Goal: Task Accomplishment & Management: Use online tool/utility

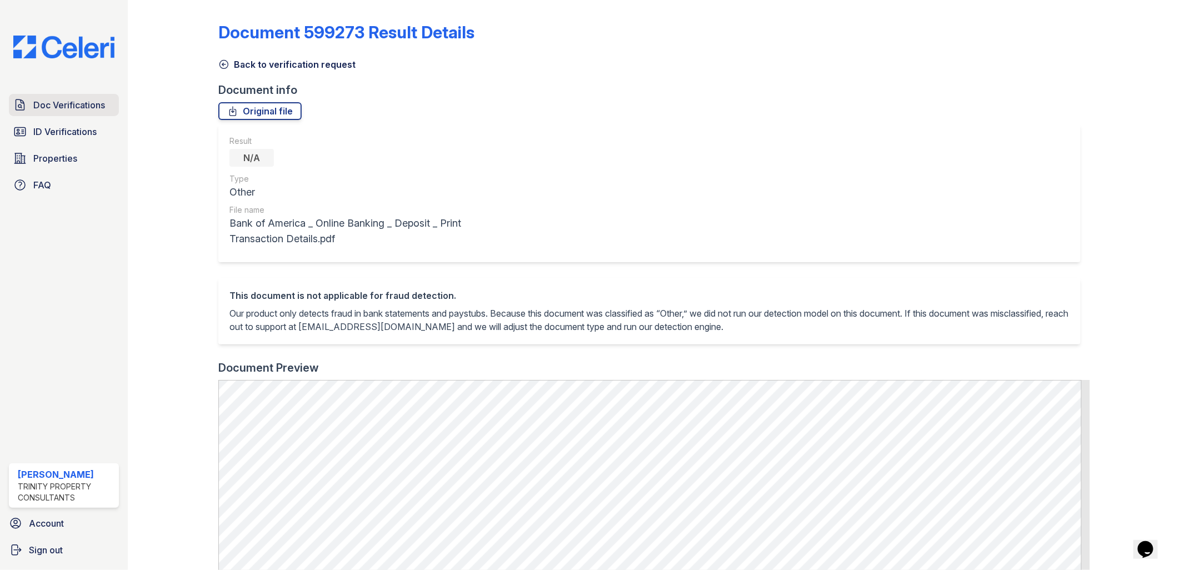
click at [59, 114] on link "Doc Verifications" at bounding box center [64, 105] width 110 height 22
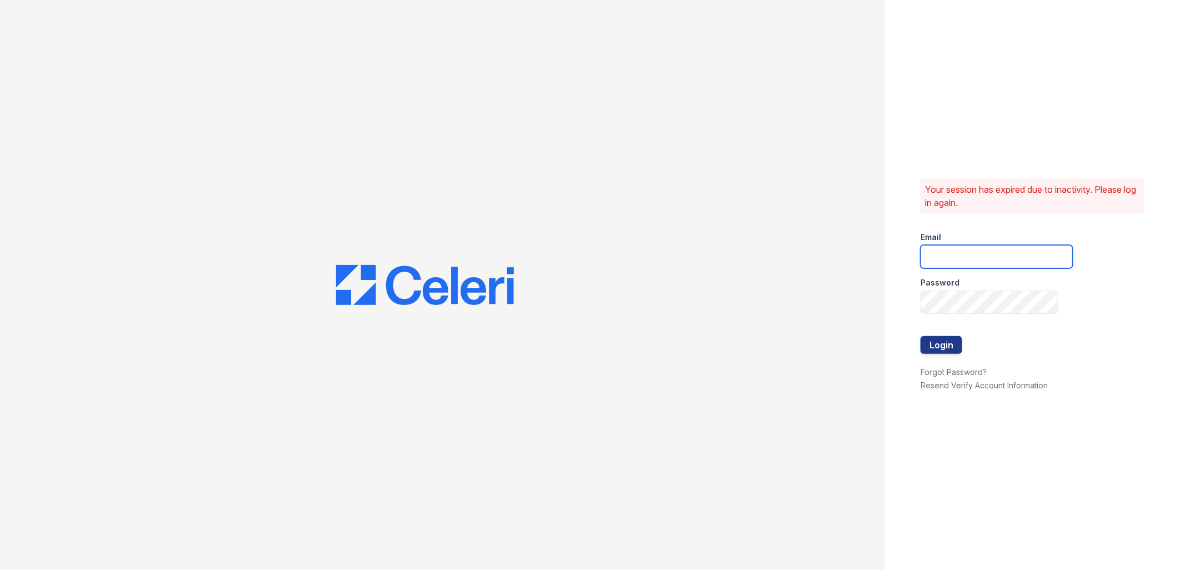
type input "tdeltoro@trinity-pm.com"
click at [955, 341] on button "Login" at bounding box center [942, 345] width 42 height 18
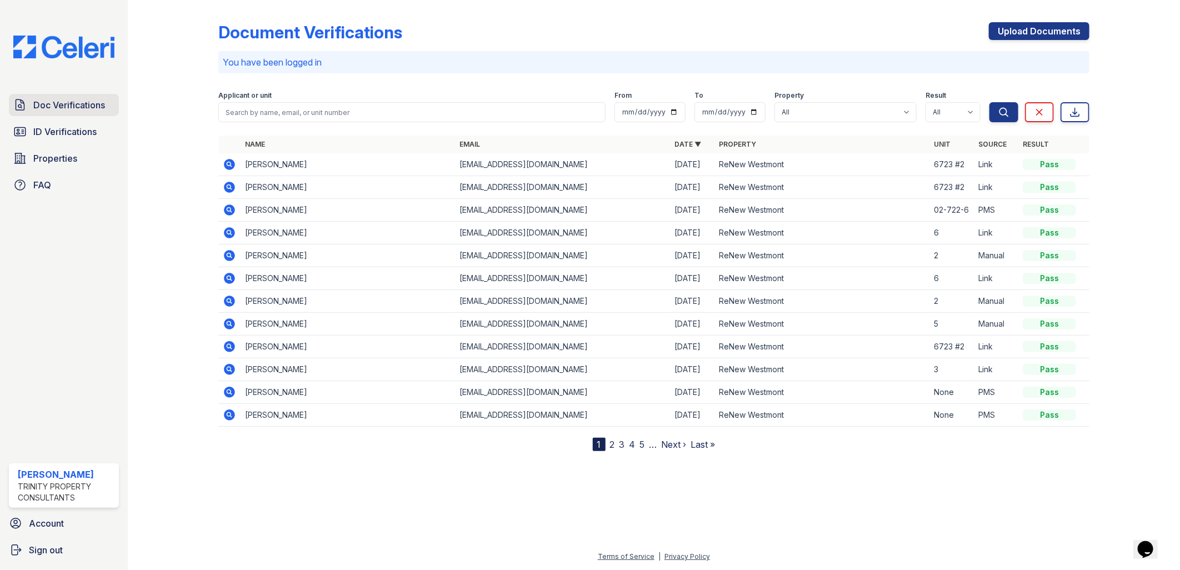
click at [86, 98] on span "Doc Verifications" at bounding box center [69, 104] width 72 height 13
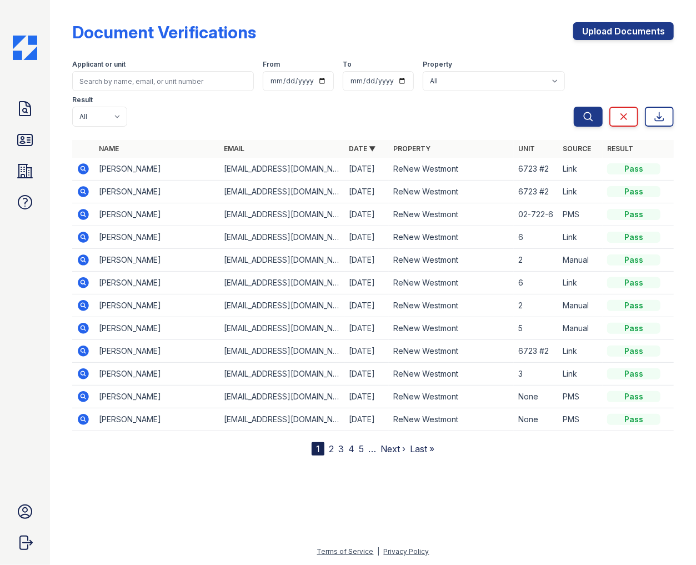
click at [77, 208] on icon at bounding box center [83, 214] width 13 height 13
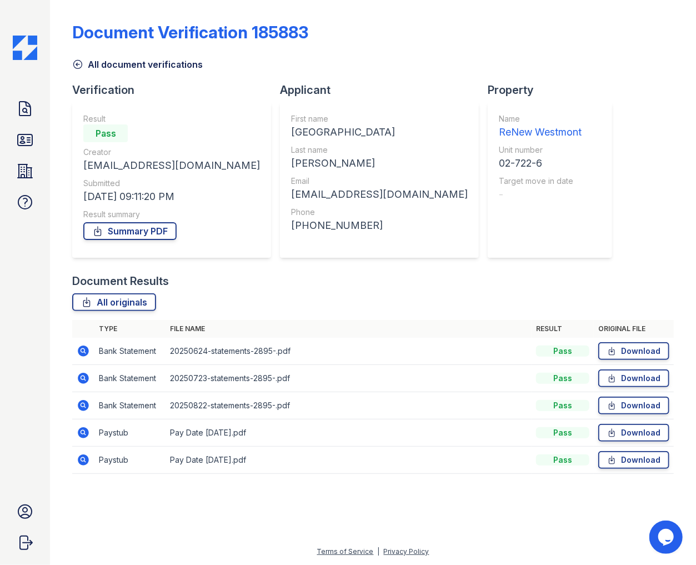
click at [82, 432] on icon at bounding box center [82, 432] width 3 height 3
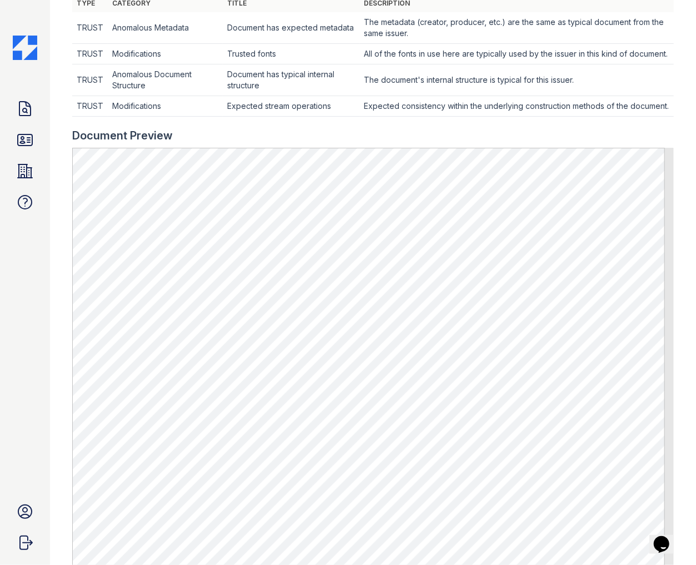
scroll to position [308, 0]
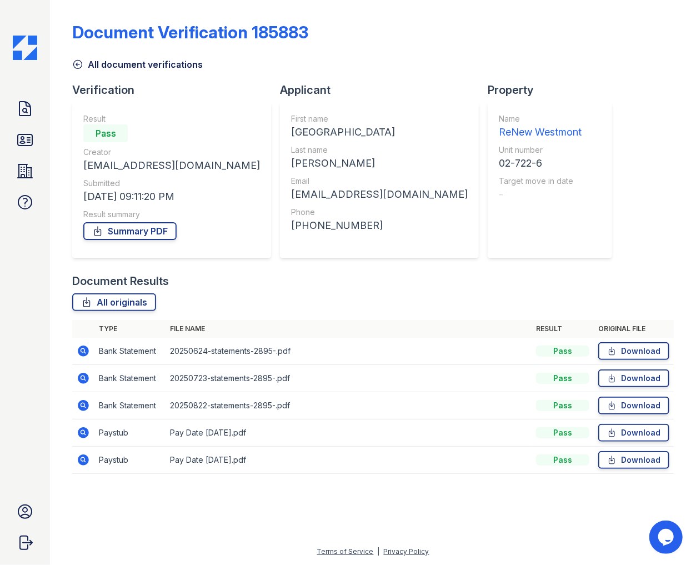
click at [85, 459] on icon at bounding box center [83, 460] width 11 height 11
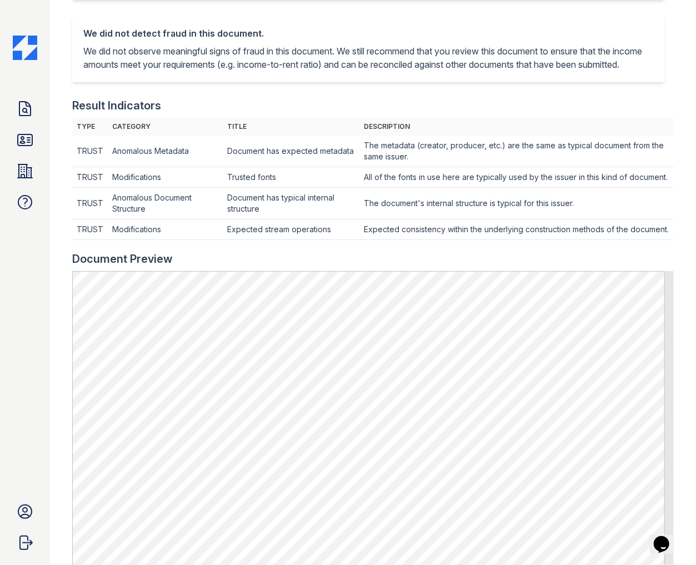
scroll to position [308, 0]
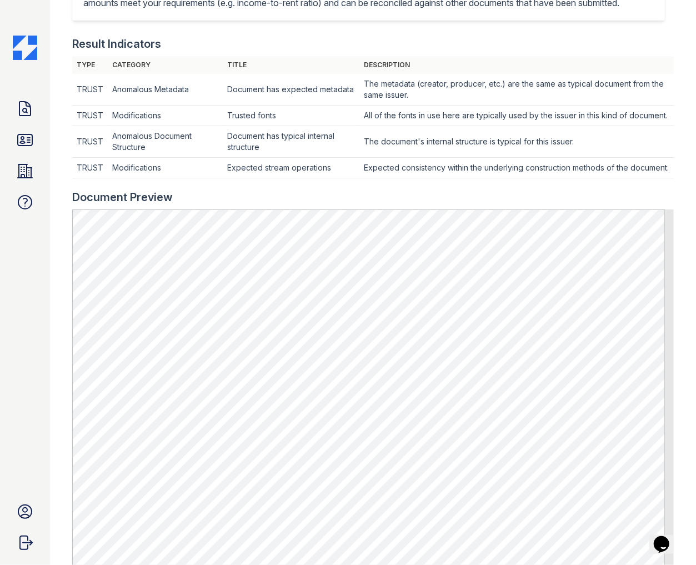
click at [658, 205] on div "Document Preview" at bounding box center [373, 197] width 602 height 16
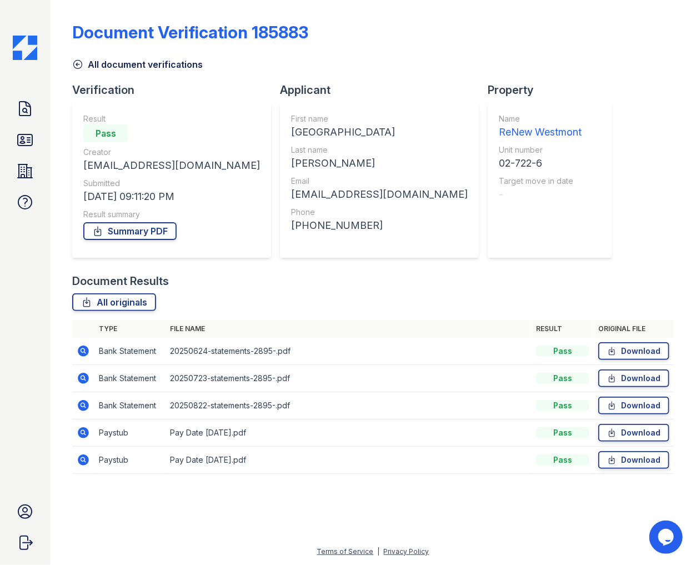
click at [86, 428] on icon at bounding box center [83, 432] width 13 height 13
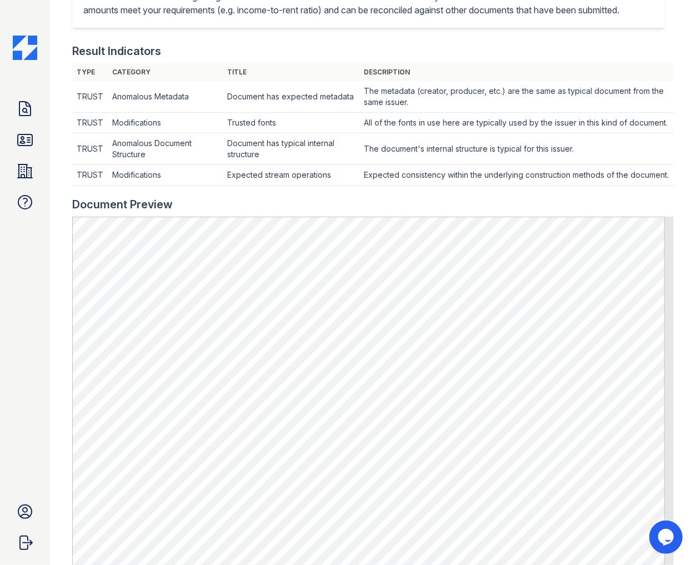
scroll to position [308, 0]
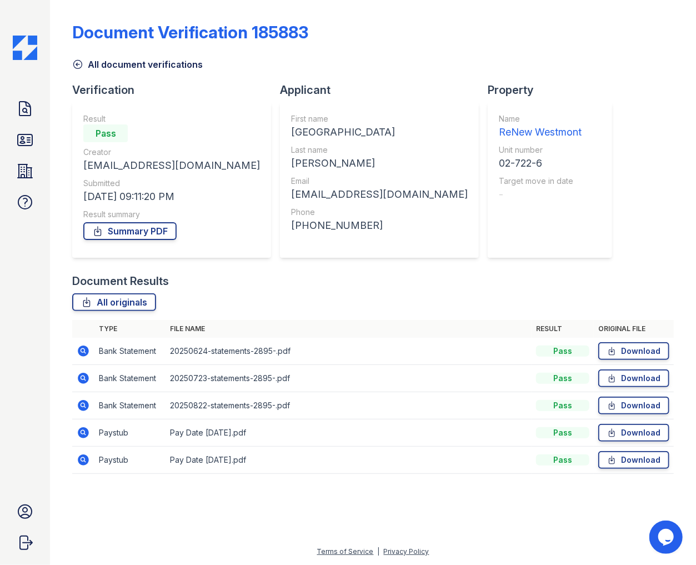
click at [81, 430] on icon at bounding box center [83, 432] width 13 height 13
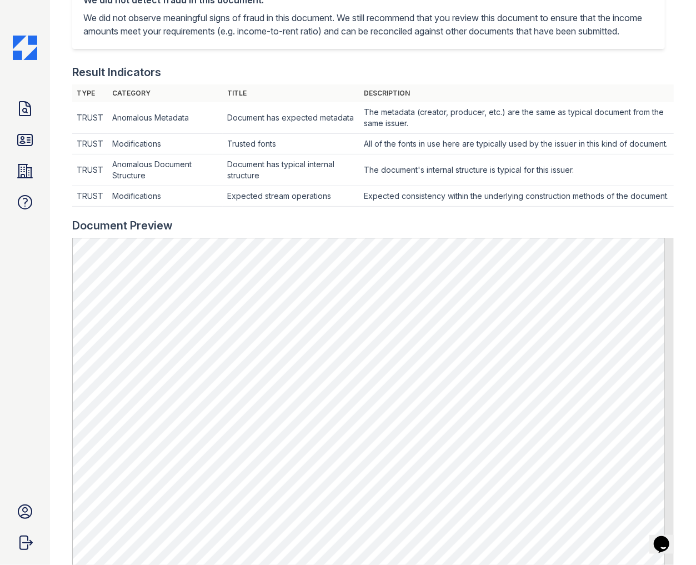
scroll to position [308, 0]
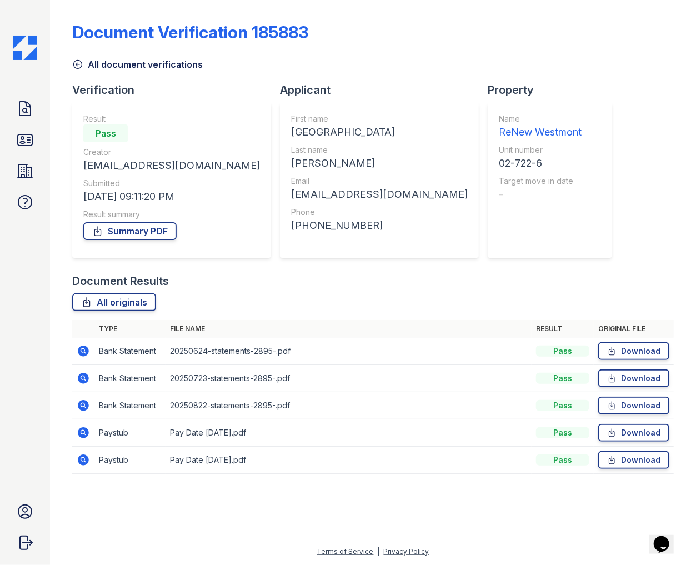
click at [84, 462] on icon at bounding box center [83, 460] width 11 height 11
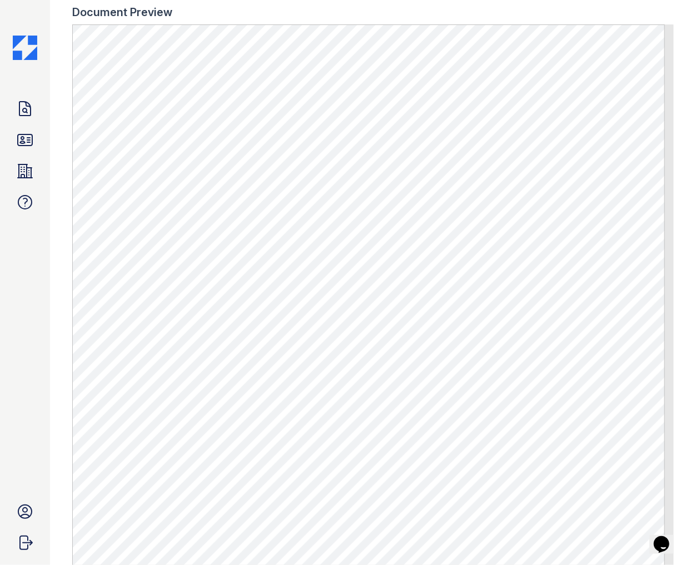
scroll to position [591, 0]
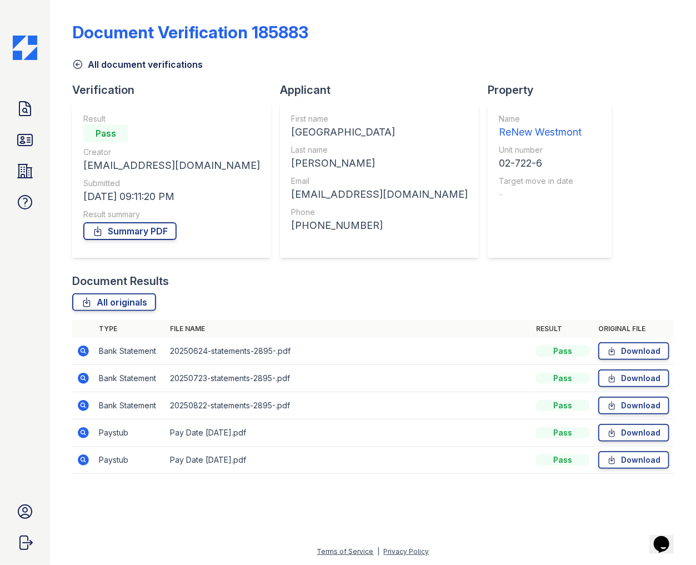
click at [84, 430] on icon at bounding box center [83, 432] width 11 height 11
click at [86, 461] on icon at bounding box center [83, 460] width 11 height 11
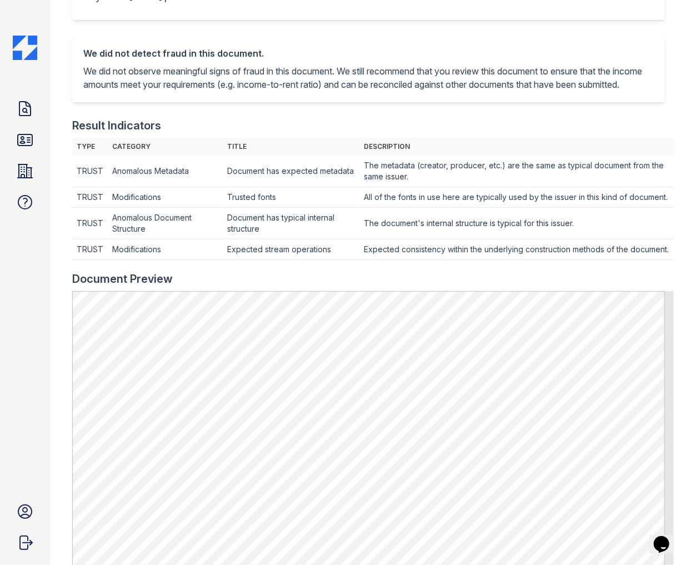
scroll to position [370, 0]
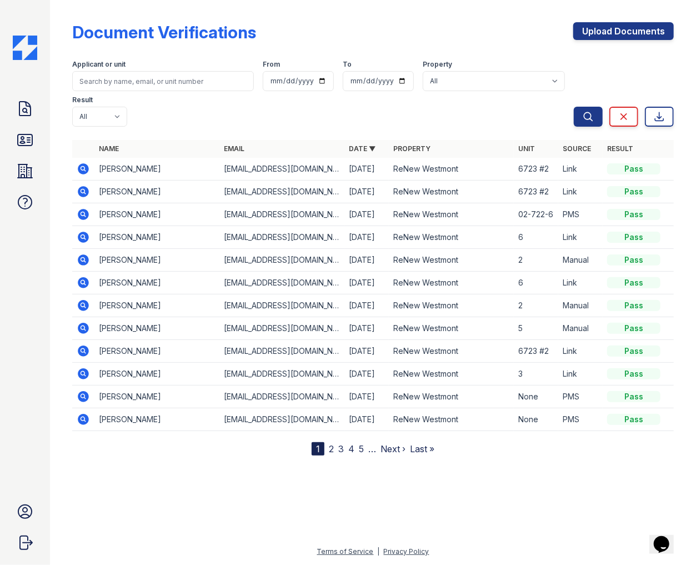
click at [85, 232] on icon at bounding box center [83, 237] width 11 height 11
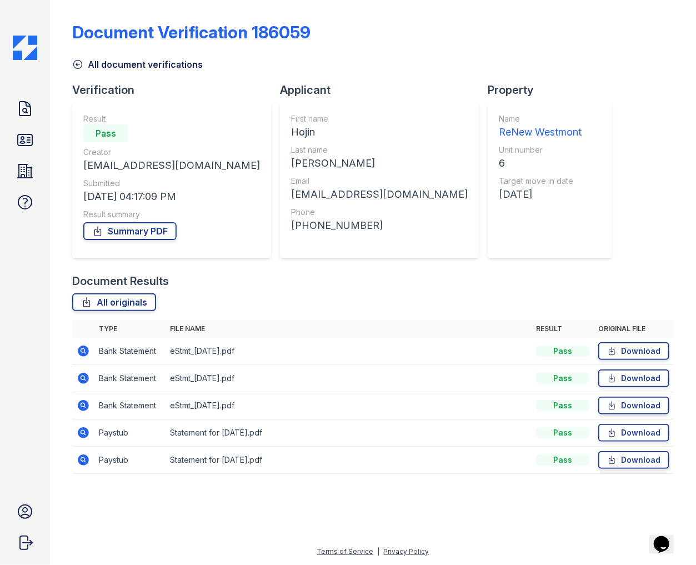
click at [81, 432] on icon at bounding box center [83, 432] width 13 height 13
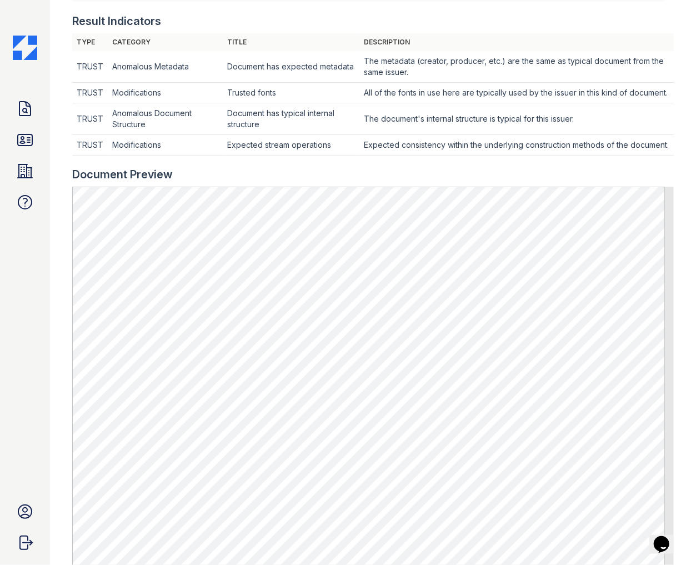
scroll to position [370, 0]
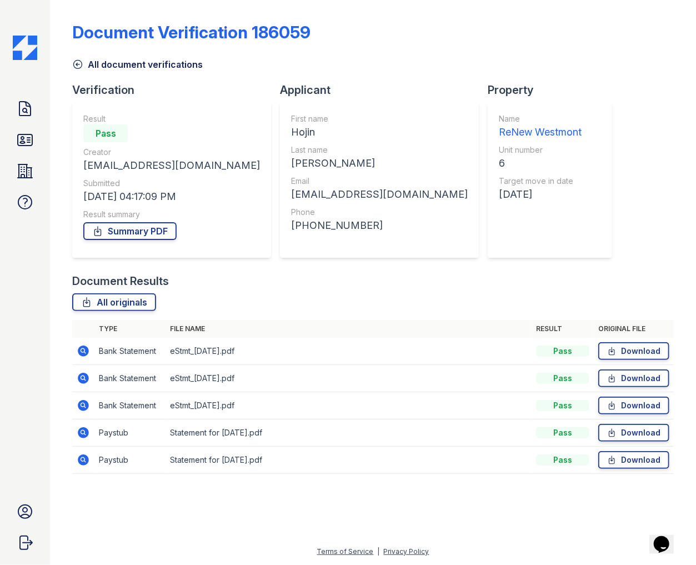
click at [77, 458] on icon at bounding box center [83, 459] width 13 height 13
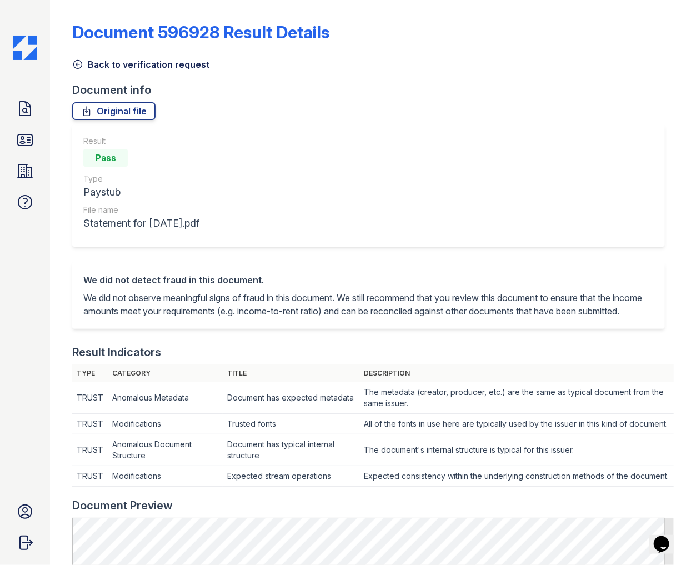
click at [486, 258] on div "Result Pass Type Paystub File name Statement for Aug 21, 2025.pdf" at bounding box center [373, 193] width 602 height 138
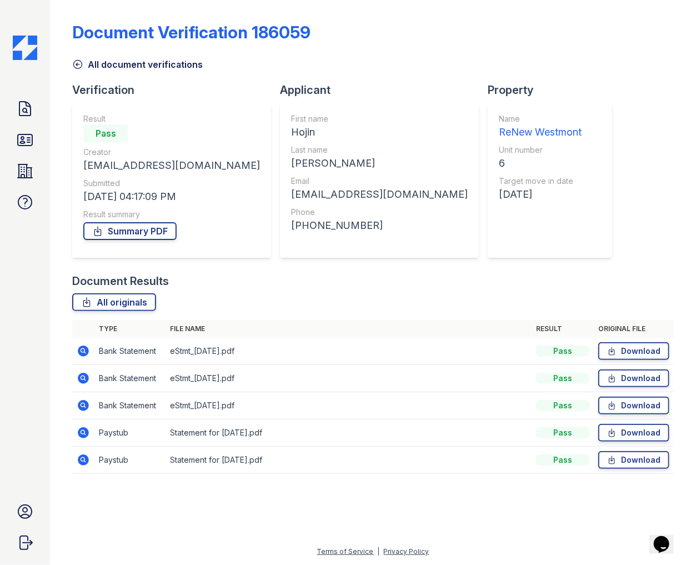
click at [84, 431] on icon at bounding box center [82, 432] width 3 height 3
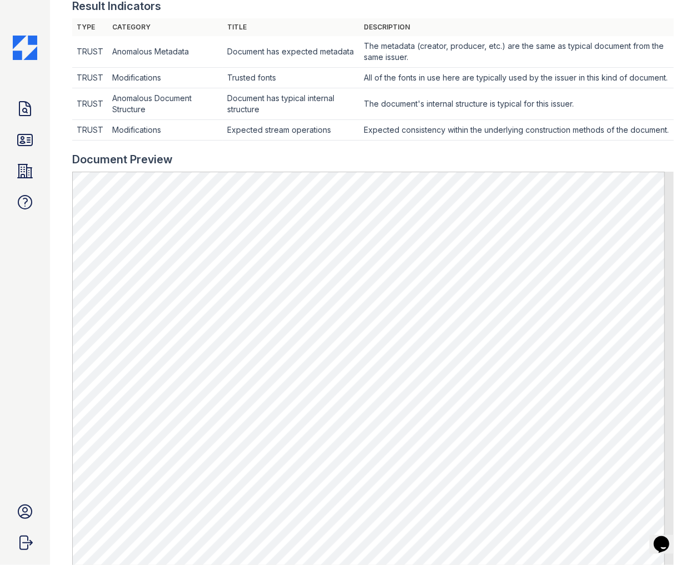
scroll to position [493, 0]
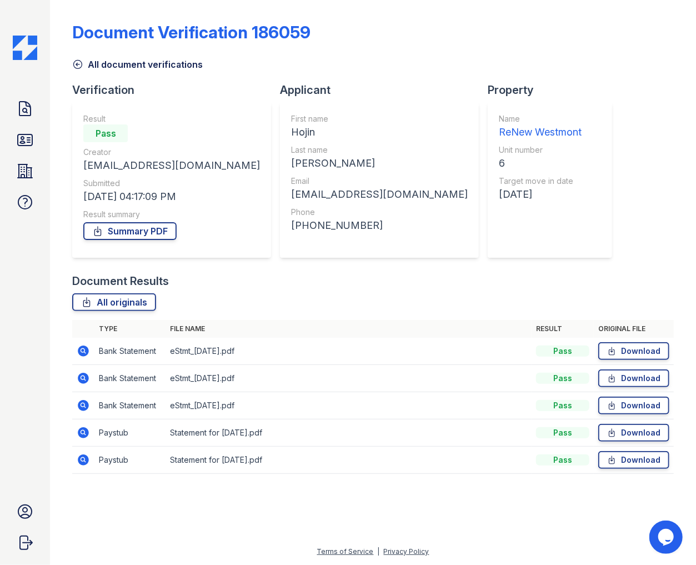
click at [87, 462] on icon at bounding box center [83, 460] width 11 height 11
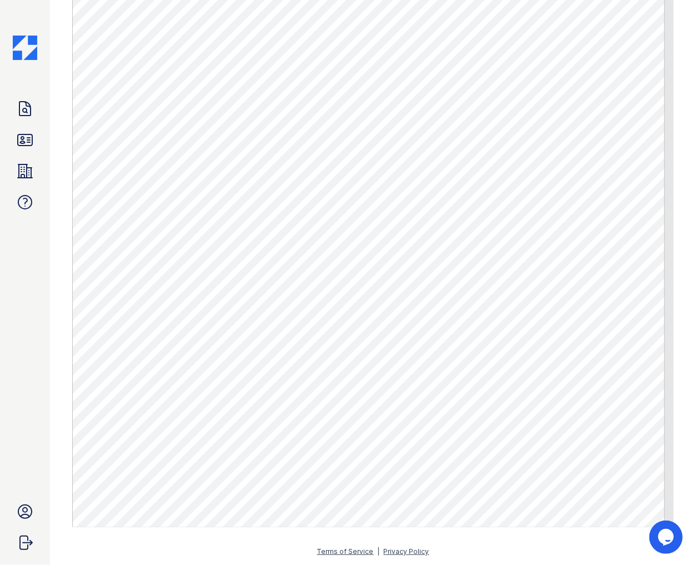
scroll to position [591, 0]
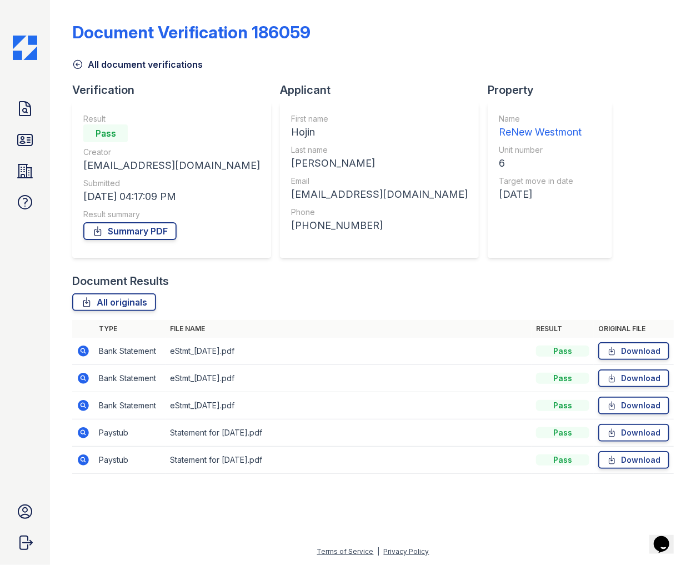
click at [84, 376] on icon at bounding box center [83, 378] width 11 height 11
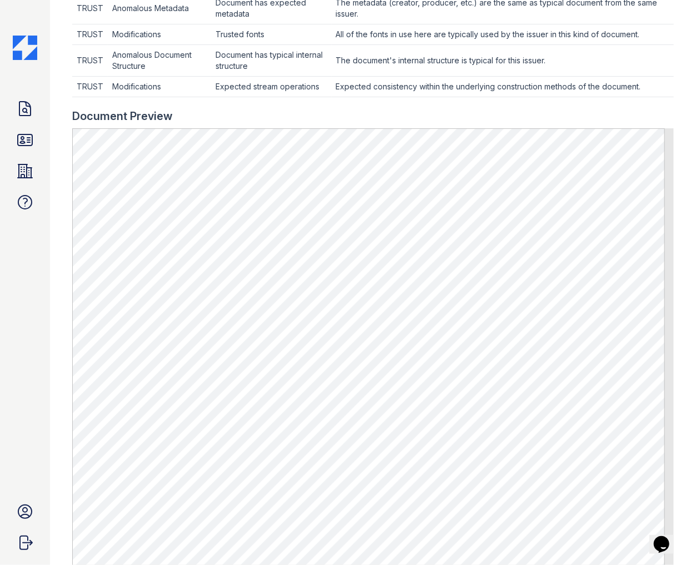
scroll to position [556, 0]
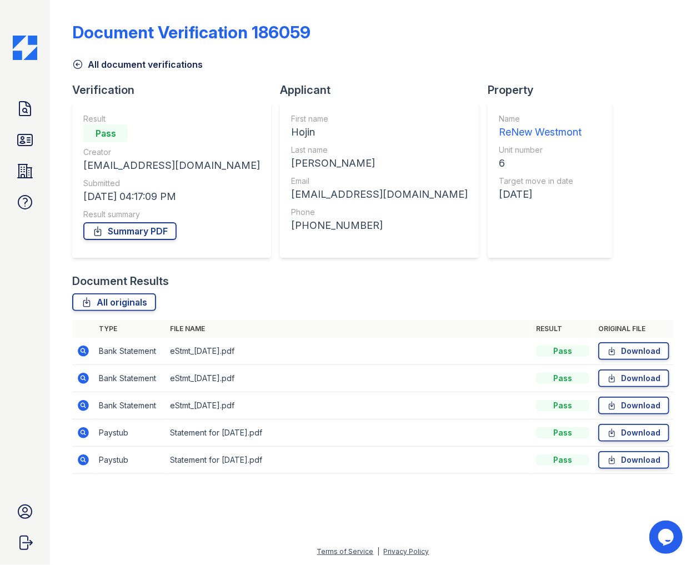
click at [84, 407] on icon at bounding box center [83, 405] width 13 height 13
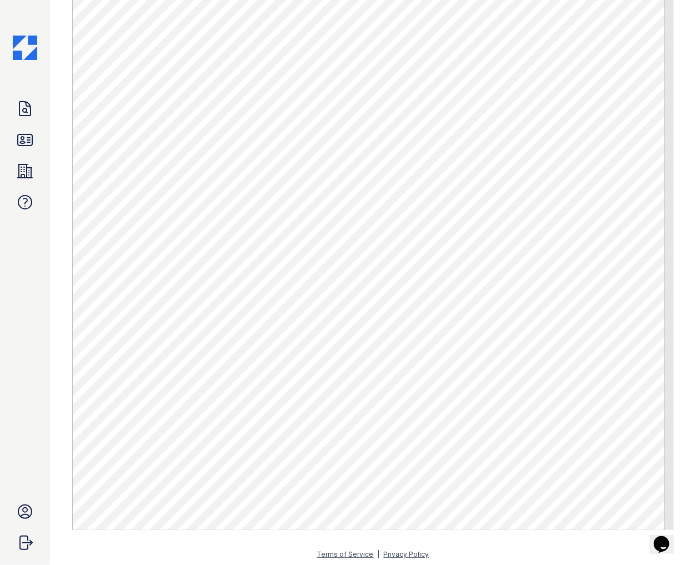
scroll to position [601, 0]
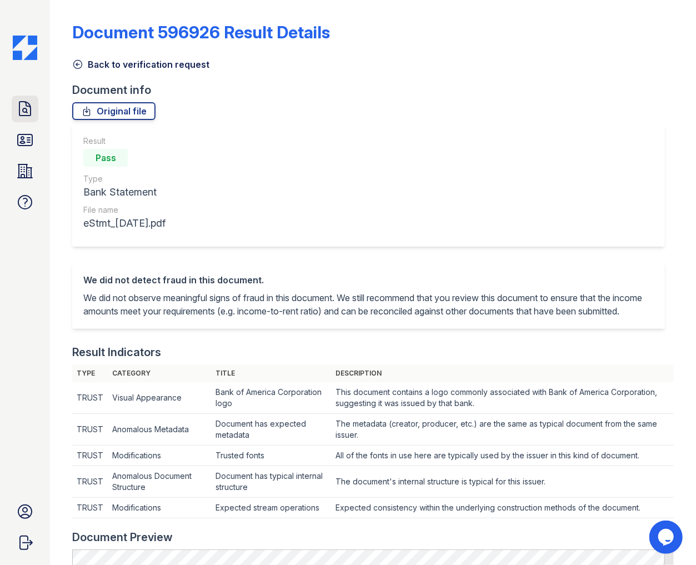
click at [26, 110] on icon at bounding box center [24, 109] width 11 height 14
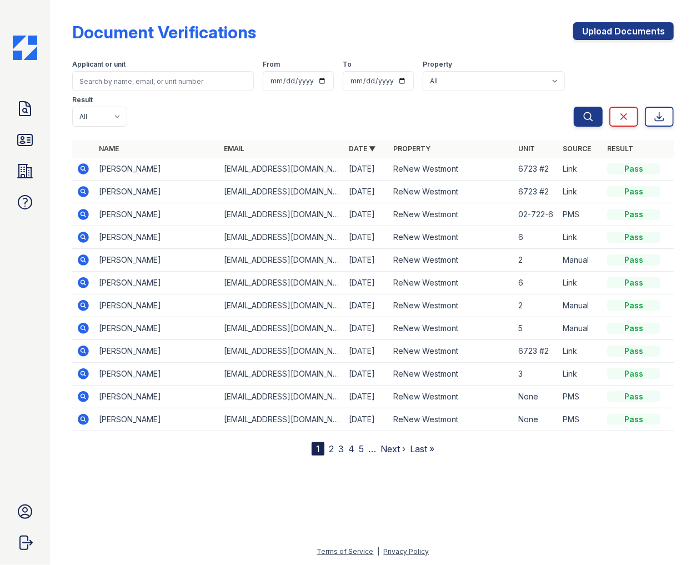
click at [84, 231] on icon at bounding box center [83, 237] width 13 height 13
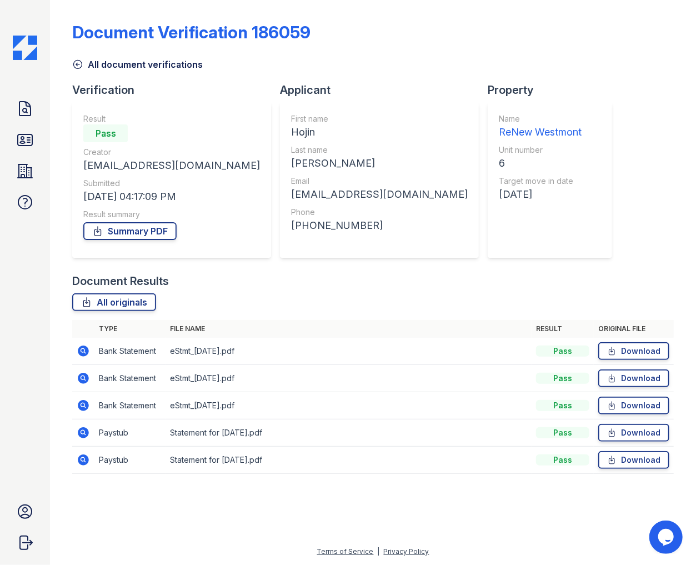
click at [79, 430] on icon at bounding box center [83, 432] width 11 height 11
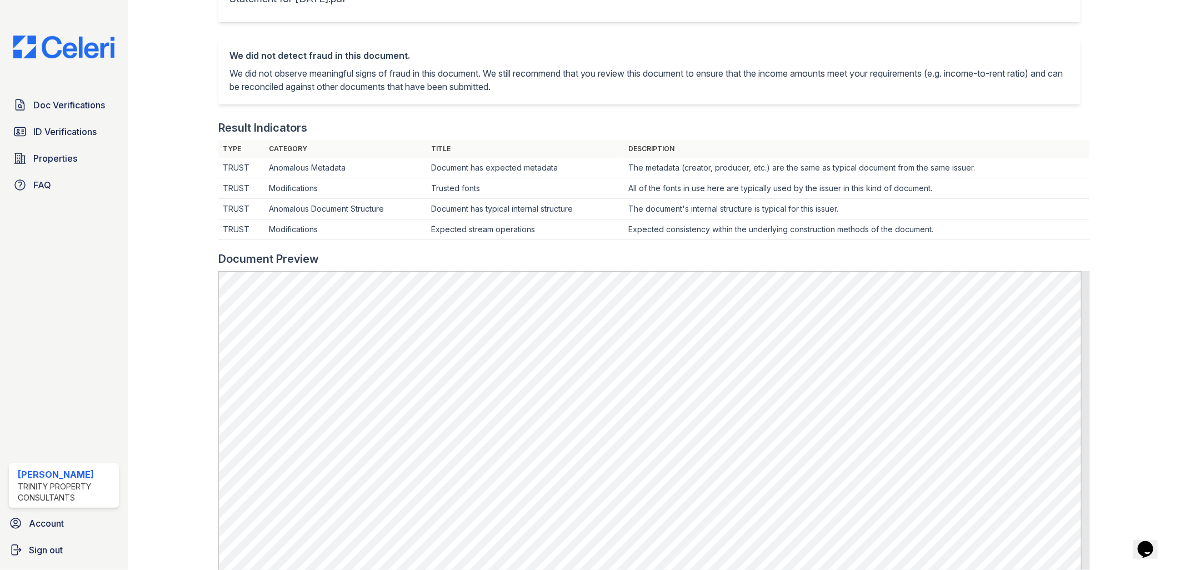
scroll to position [286, 0]
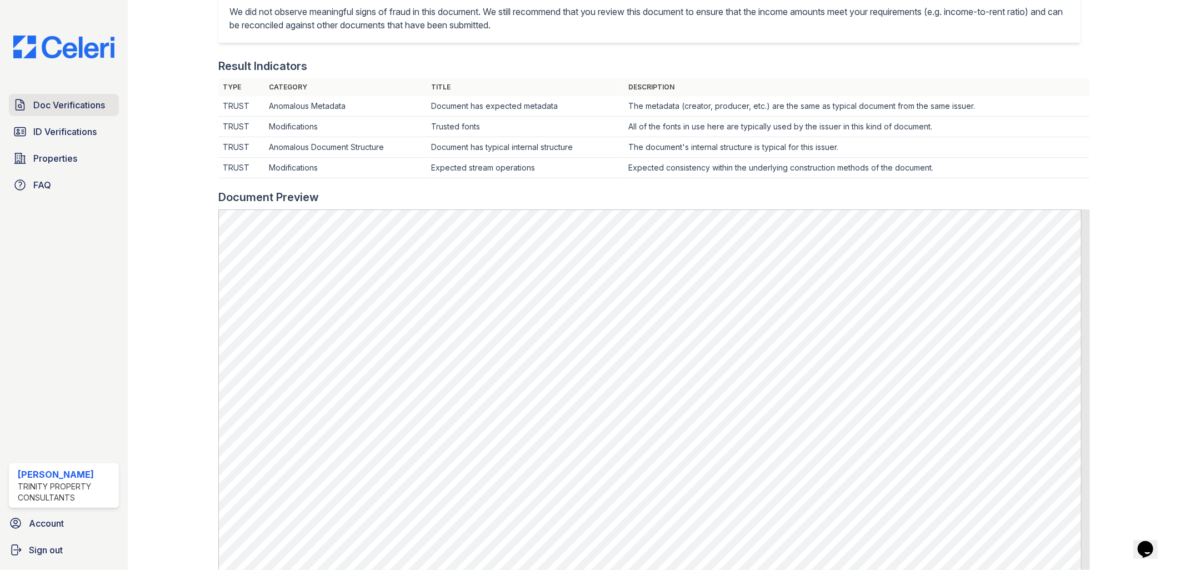
click at [51, 113] on link "Doc Verifications" at bounding box center [64, 105] width 110 height 22
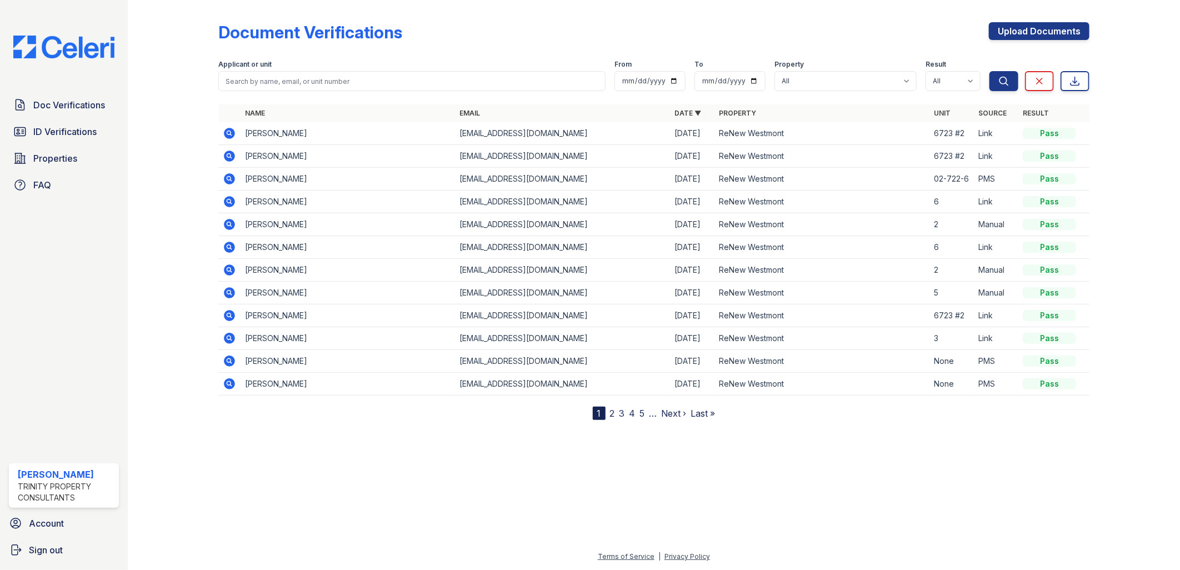
click at [696, 526] on div at bounding box center [654, 494] width 1017 height 112
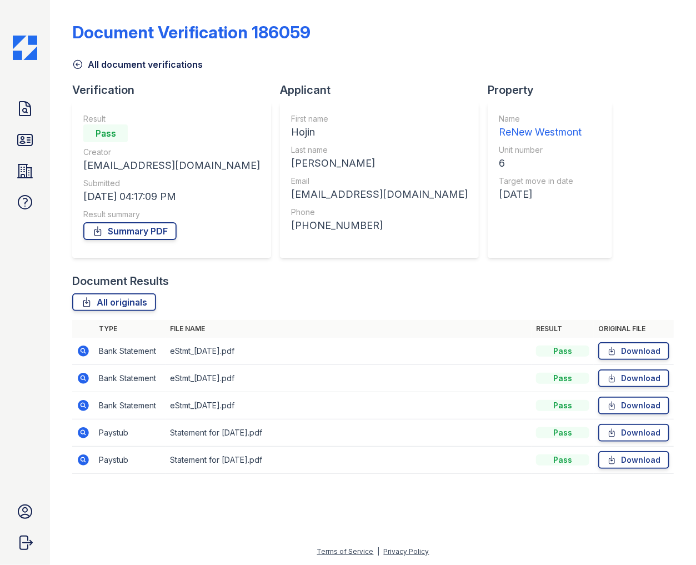
drag, startPoint x: 578, startPoint y: 189, endPoint x: 582, endPoint y: 182, distance: 7.7
click at [578, 189] on div "Document Verification 186059 All document verifications Verification Result Pas…" at bounding box center [373, 244] width 602 height 481
click at [536, 186] on div "Document Verification 186059 All document verifications Verification Result Pas…" at bounding box center [373, 244] width 602 height 481
click at [17, 118] on link "Doc Verifications" at bounding box center [25, 109] width 27 height 27
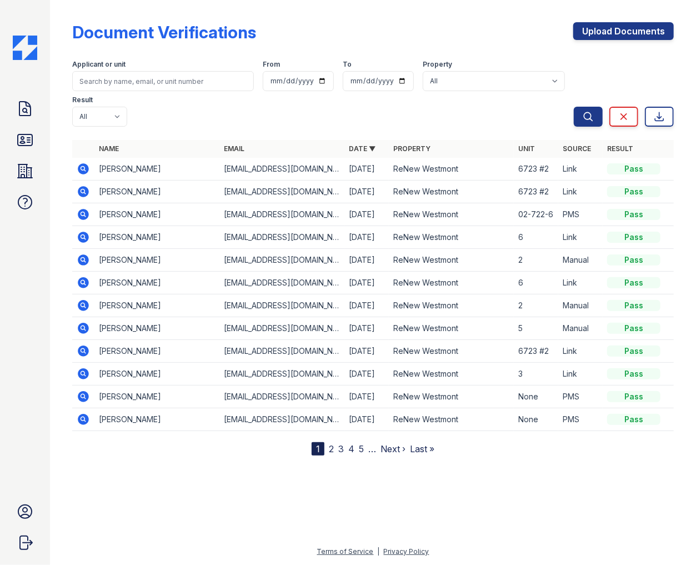
click at [81, 208] on icon at bounding box center [83, 214] width 13 height 13
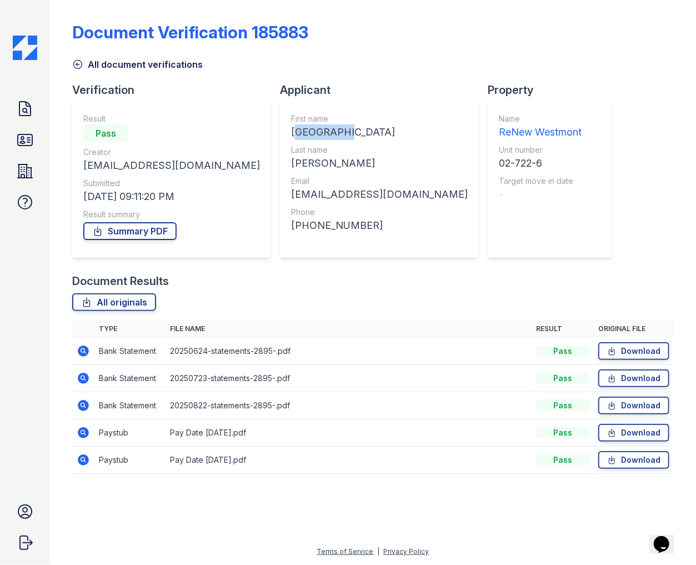
drag, startPoint x: 244, startPoint y: 132, endPoint x: 303, endPoint y: 133, distance: 58.4
click at [303, 133] on div "[GEOGRAPHIC_DATA]" at bounding box center [379, 132] width 177 height 16
copy div "[GEOGRAPHIC_DATA]"
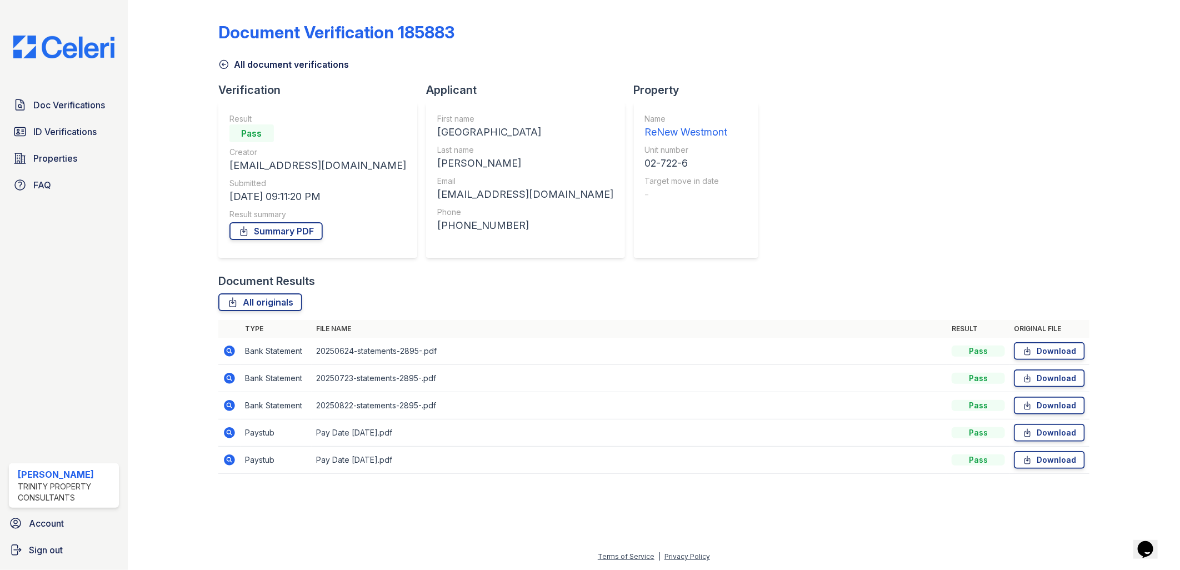
click at [696, 157] on div "Document Verification 185883 All document verifications Verification Result Pas…" at bounding box center [654, 244] width 872 height 481
